Goal: Information Seeking & Learning: Compare options

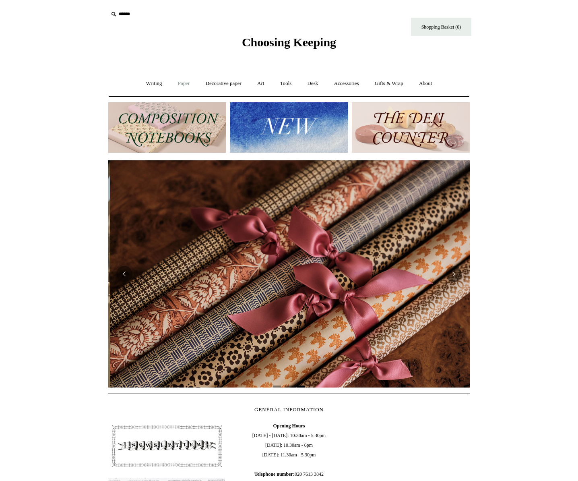
scroll to position [0, 723]
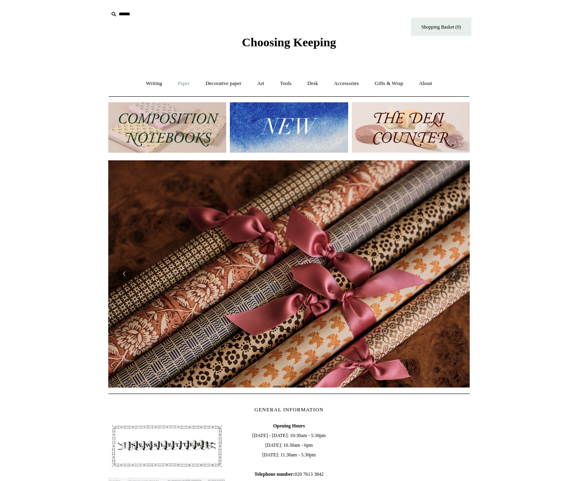
click at [175, 80] on link "Paper +" at bounding box center [184, 83] width 27 height 21
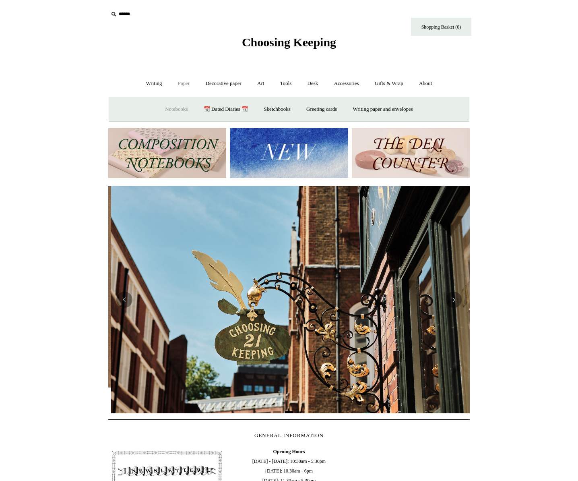
scroll to position [0, 361]
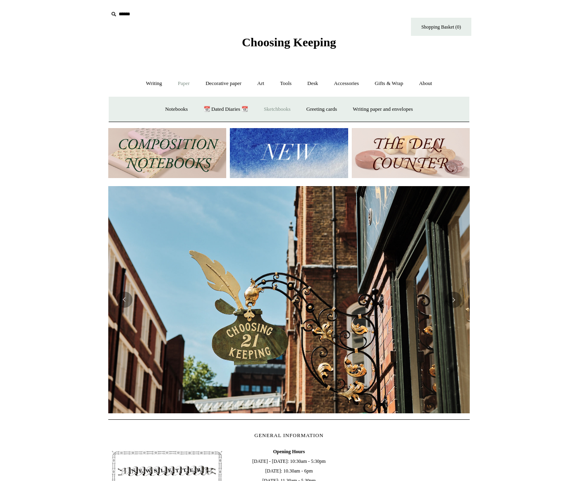
click at [274, 111] on link "Sketchbooks +" at bounding box center [276, 109] width 41 height 21
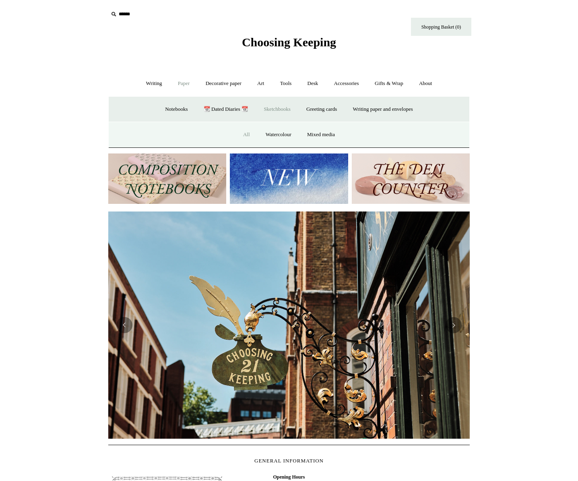
click at [245, 136] on link "All" at bounding box center [246, 134] width 21 height 21
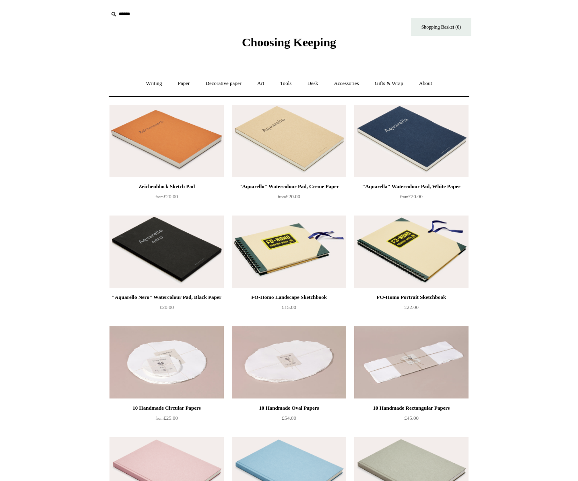
click at [446, 159] on img at bounding box center [411, 141] width 114 height 72
click at [308, 254] on img at bounding box center [289, 251] width 114 height 72
click at [299, 140] on img at bounding box center [289, 141] width 114 height 72
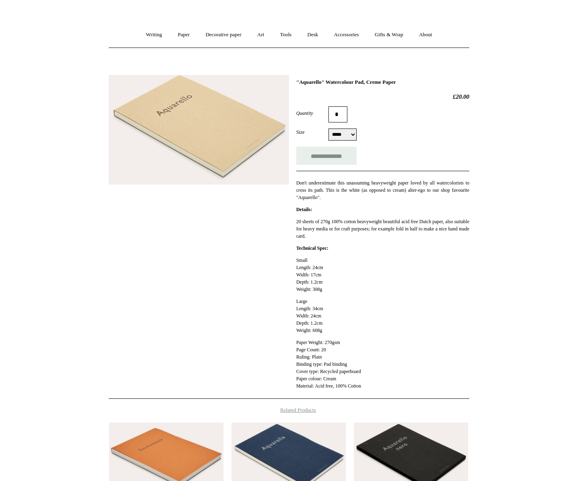
scroll to position [144, 0]
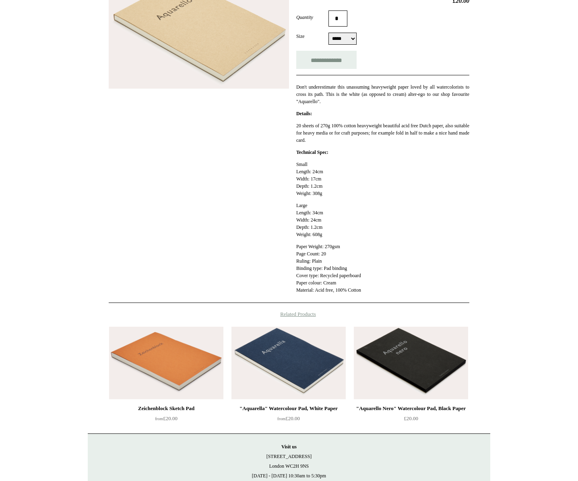
click at [305, 351] on img at bounding box center [288, 362] width 114 height 72
